Goal: Information Seeking & Learning: Check status

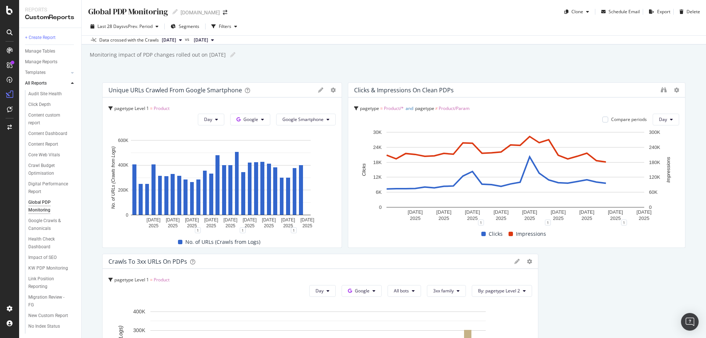
click at [175, 40] on span "[DATE]" at bounding box center [169, 40] width 14 height 7
click at [252, 67] on div "Global PDP Monitoring Global PDP Monitoring [DOMAIN_NAME] Clone Schedule Email …" at bounding box center [394, 169] width 624 height 338
click at [176, 40] on span "[DATE]" at bounding box center [169, 40] width 14 height 7
click at [255, 57] on div "Monitoring impact of PDP changes rolled out on 18/9/25 Monitoring impact of PDP…" at bounding box center [397, 54] width 617 height 11
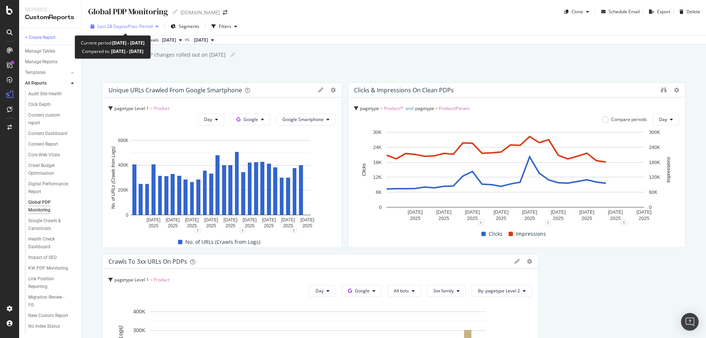
click at [125, 26] on span "vs Prev. Period" at bounding box center [137, 26] width 29 height 6
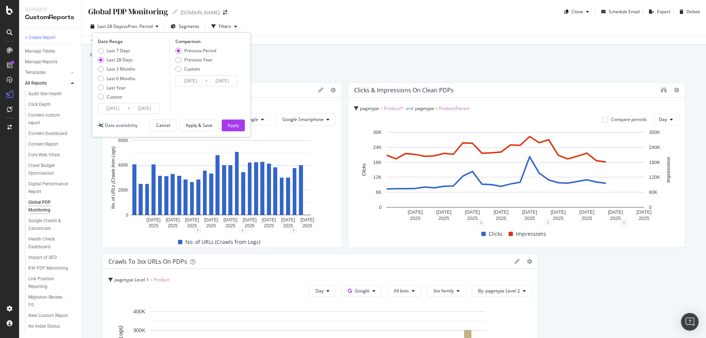
click at [114, 58] on div "Last 28 Days" at bounding box center [120, 60] width 26 height 6
click at [270, 66] on div "Global PDP Monitoring Global PDP Monitoring [DOMAIN_NAME] Clone Schedule Email …" at bounding box center [394, 169] width 624 height 338
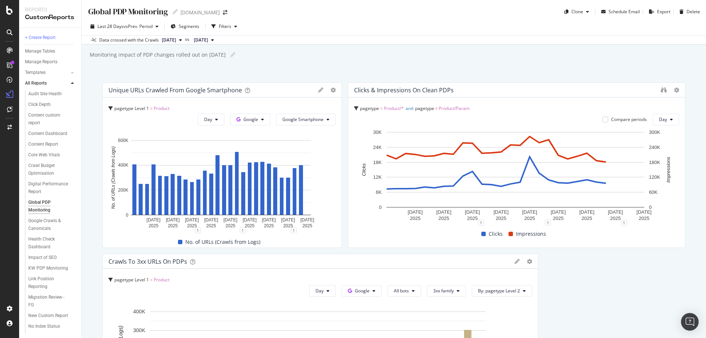
click at [361, 71] on div "Global PDP Monitoring Global PDP Monitoring [DOMAIN_NAME] Clone Schedule Email …" at bounding box center [394, 169] width 624 height 338
click at [37, 190] on div "KW PDP Monitoring" at bounding box center [48, 194] width 40 height 8
